Goal: Navigation & Orientation: Find specific page/section

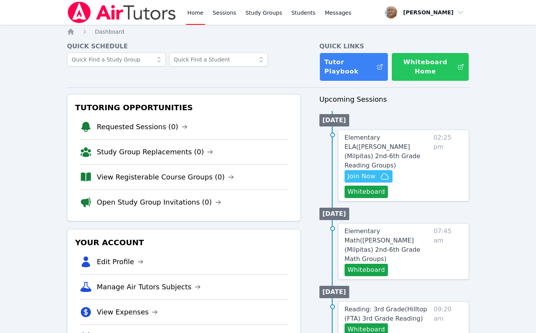
click at [427, 81] on button "Whiteboard Home" at bounding box center [430, 67] width 78 height 29
